Goal: Task Accomplishment & Management: Manage account settings

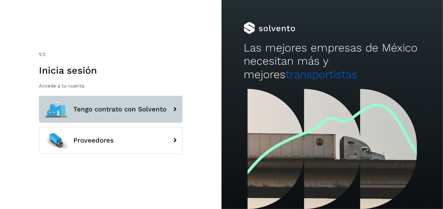
click at [115, 107] on span "Tengo contrato con Solvento" at bounding box center [119, 109] width 93 height 7
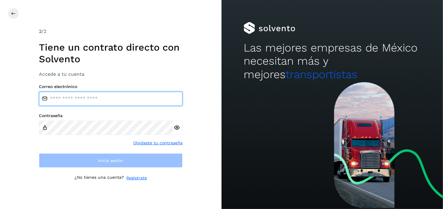
click at [85, 101] on input "email" at bounding box center [111, 99] width 144 height 14
type input "**********"
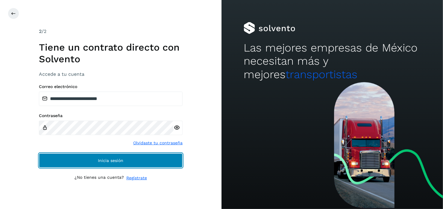
click at [96, 161] on button "Inicia sesión" at bounding box center [111, 160] width 144 height 14
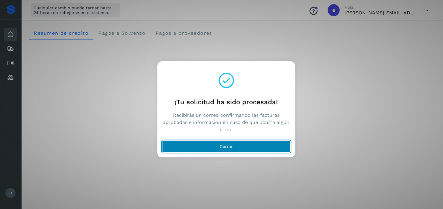
click at [223, 145] on span "Cerrar" at bounding box center [226, 146] width 13 height 4
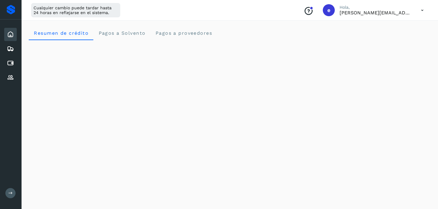
click at [420, 11] on icon at bounding box center [422, 10] width 12 height 12
click at [385, 40] on div "Cerrar sesión" at bounding box center [392, 38] width 71 height 11
